Goal: Navigation & Orientation: Understand site structure

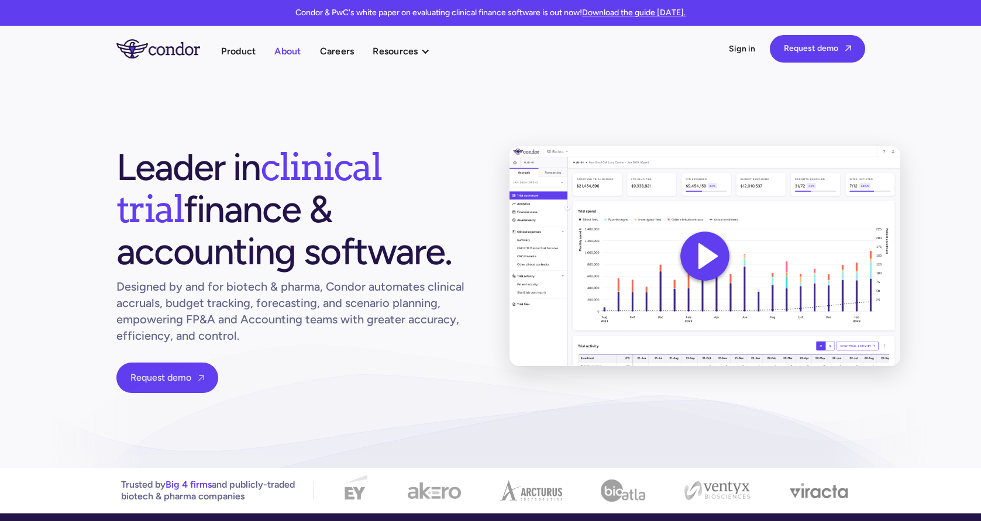
click at [291, 51] on link "About" at bounding box center [287, 51] width 26 height 16
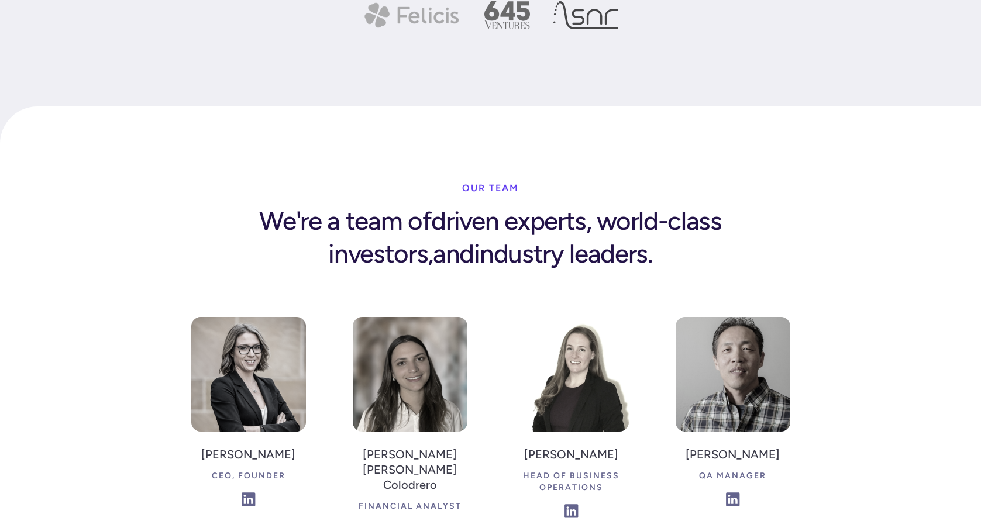
scroll to position [1620, 0]
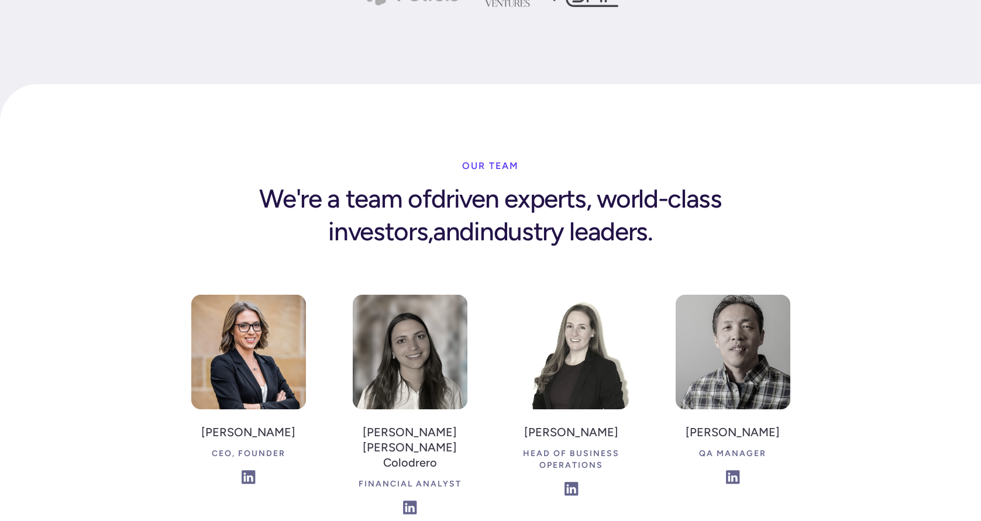
click at [261, 315] on img at bounding box center [248, 352] width 115 height 115
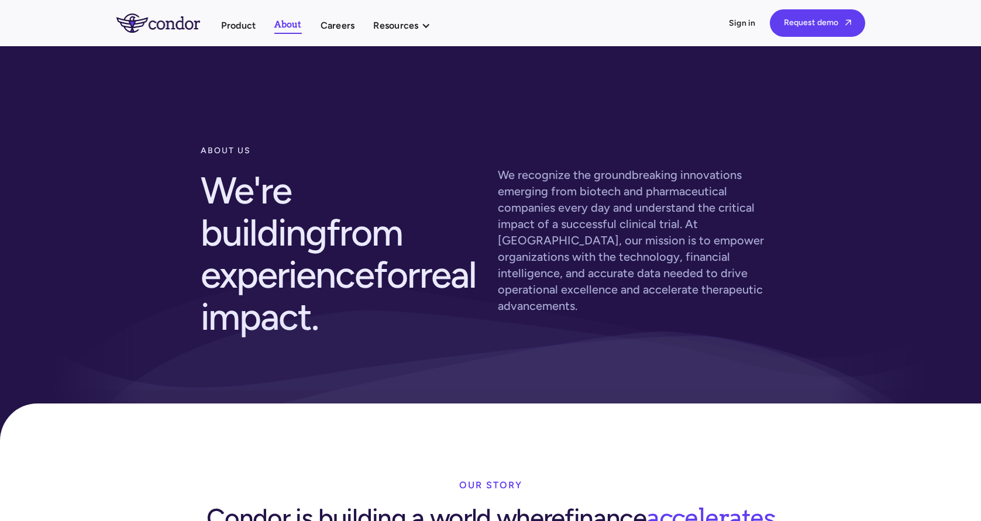
scroll to position [0, 0]
click at [288, 29] on link "About" at bounding box center [287, 25] width 27 height 17
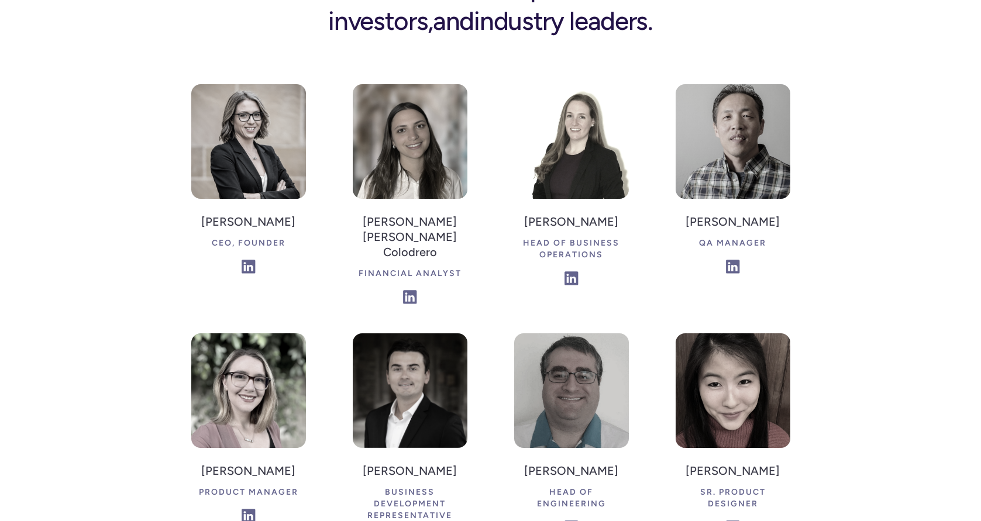
scroll to position [1837, 0]
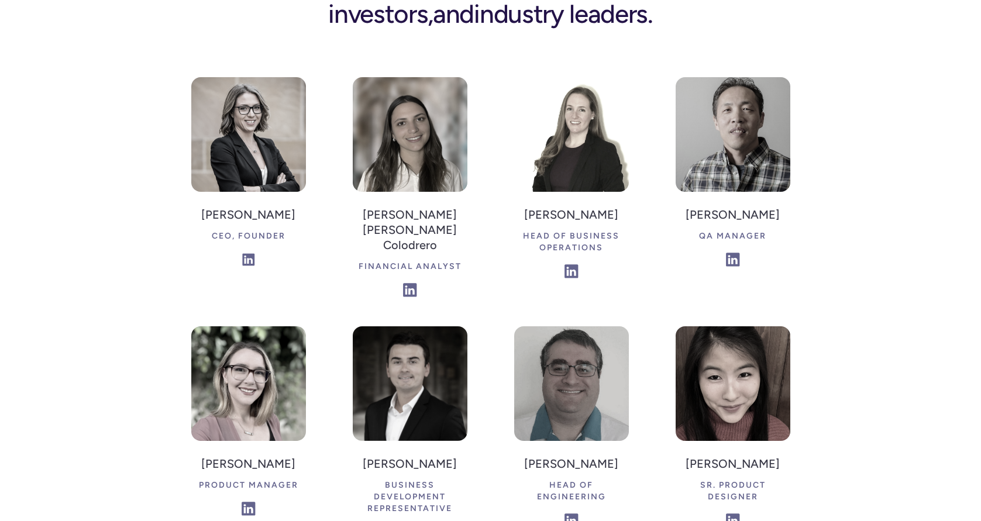
click at [244, 253] on img at bounding box center [248, 259] width 13 height 13
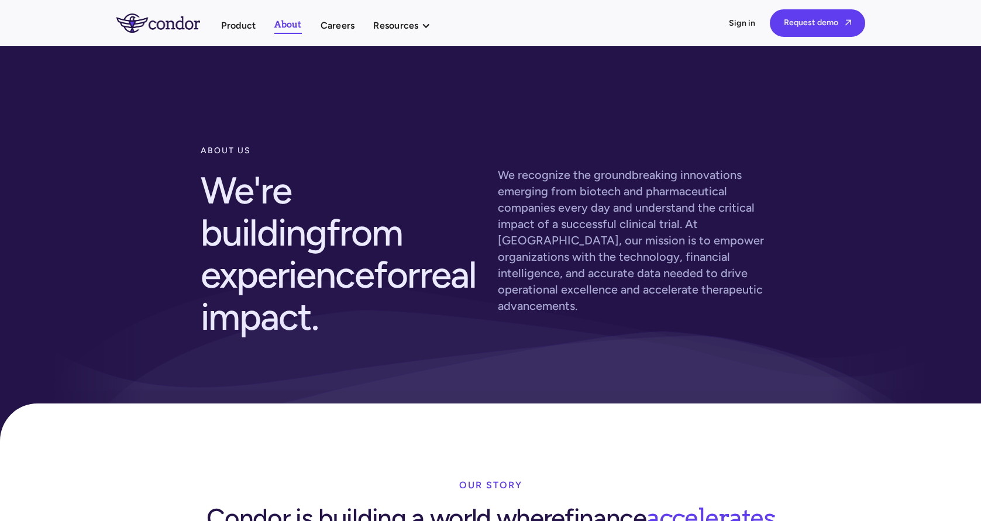
scroll to position [0, 0]
click at [247, 29] on link "Product" at bounding box center [238, 26] width 35 height 16
click at [170, 29] on img "home" at bounding box center [158, 22] width 84 height 19
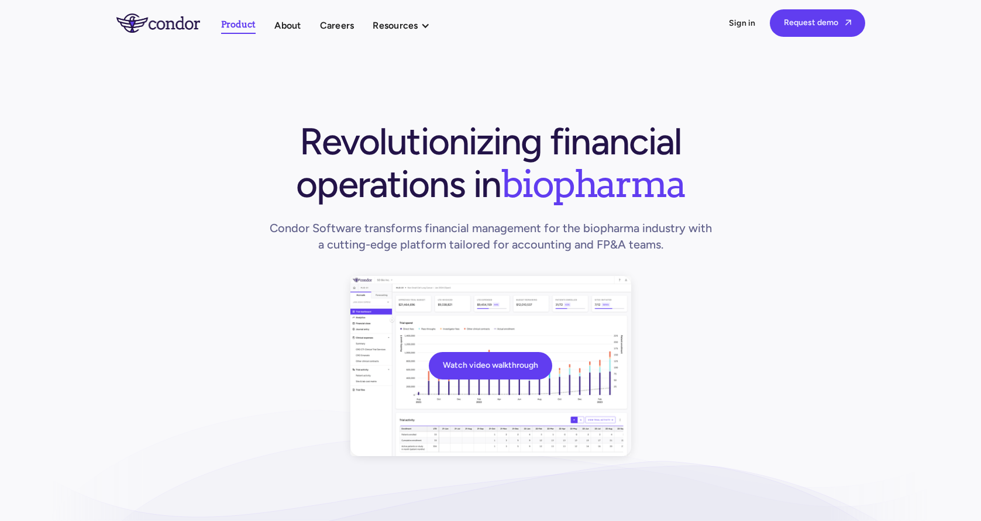
click at [246, 26] on link "Product" at bounding box center [238, 25] width 35 height 17
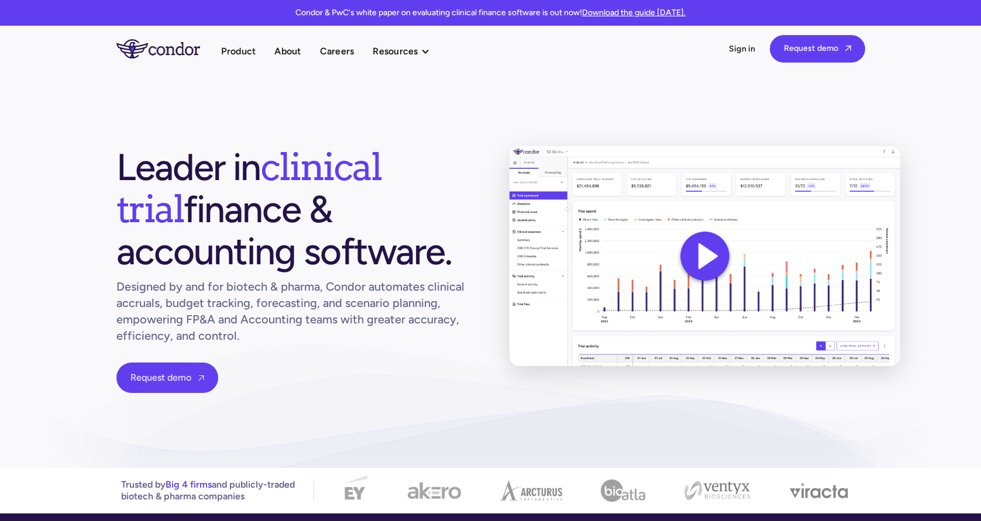
click at [168, 57] on img "home" at bounding box center [158, 48] width 84 height 19
click at [627, 1] on div "Condor & PwC's white paper on evaluating clinical finance software is out now! …" at bounding box center [490, 13] width 981 height 26
